Goal: Complete application form

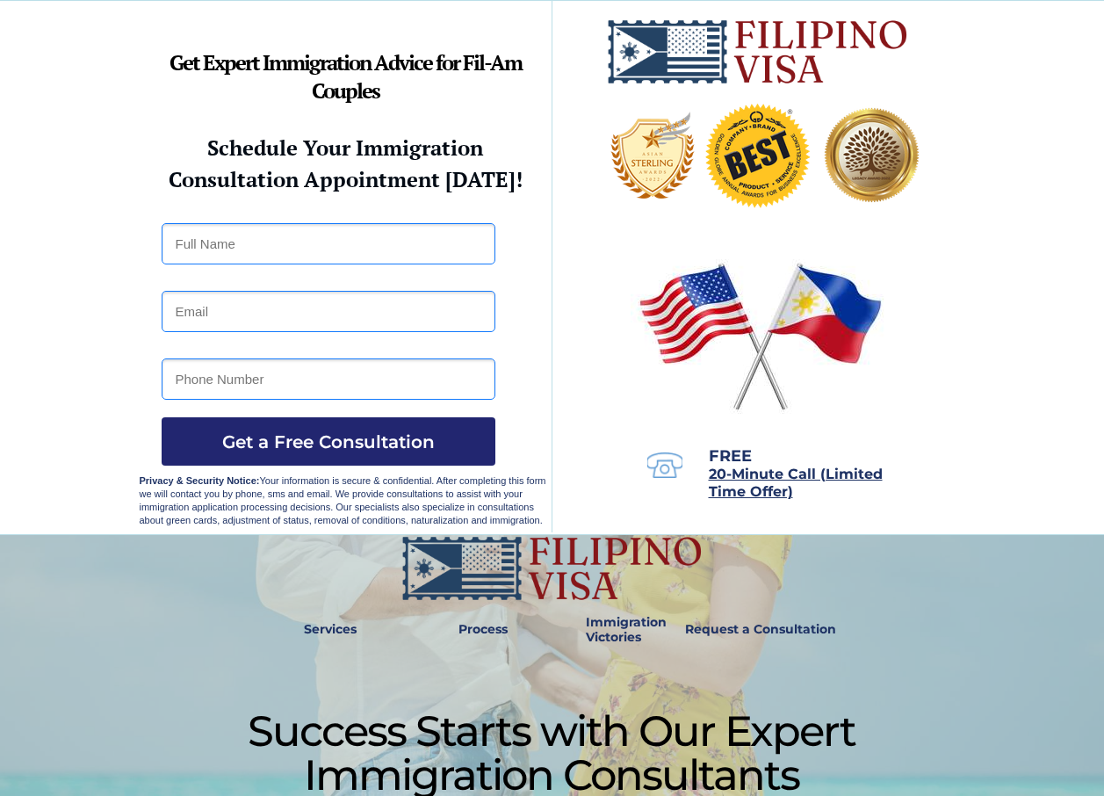
click at [242, 259] on input "text" at bounding box center [329, 243] width 334 height 41
click at [169, 313] on input "email" at bounding box center [329, 311] width 334 height 41
click at [549, 361] on div at bounding box center [552, 267] width 825 height 533
click at [263, 251] on input "text" at bounding box center [329, 243] width 334 height 41
click at [637, 328] on img at bounding box center [760, 335] width 260 height 167
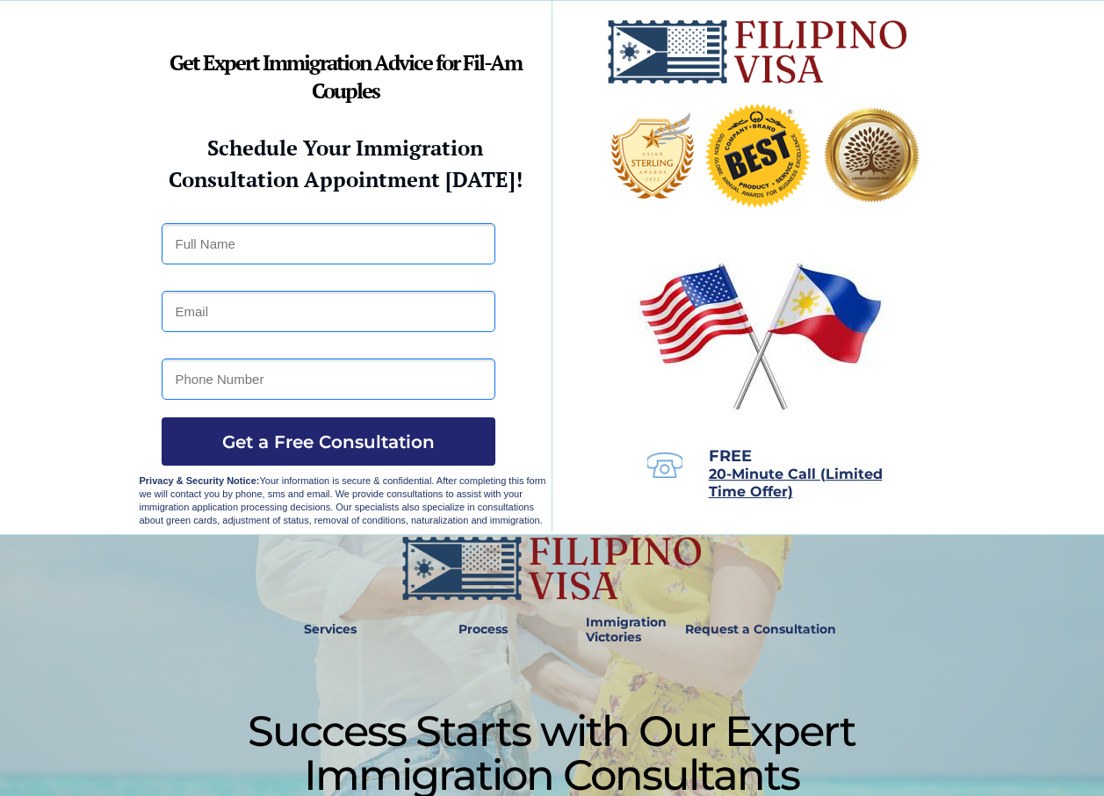
click at [638, 333] on img at bounding box center [760, 335] width 260 height 167
